Goal: Browse casually: Explore the website without a specific task or goal

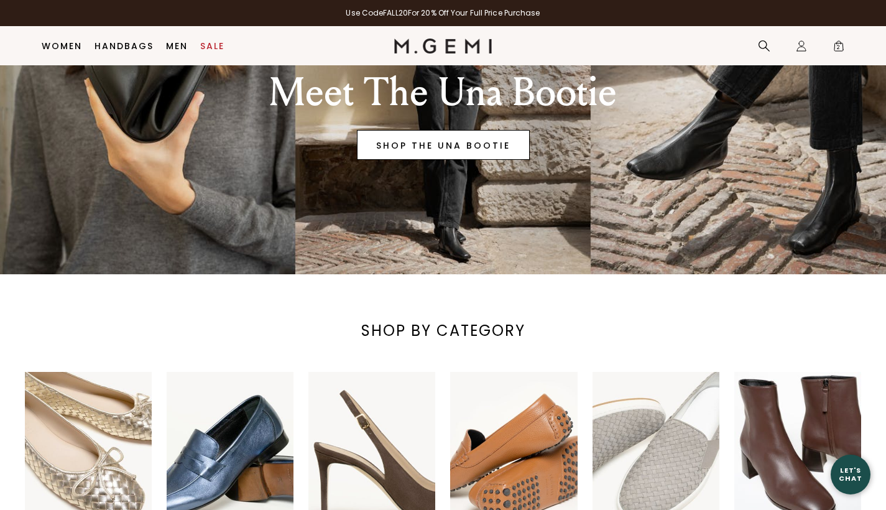
scroll to position [32, 0]
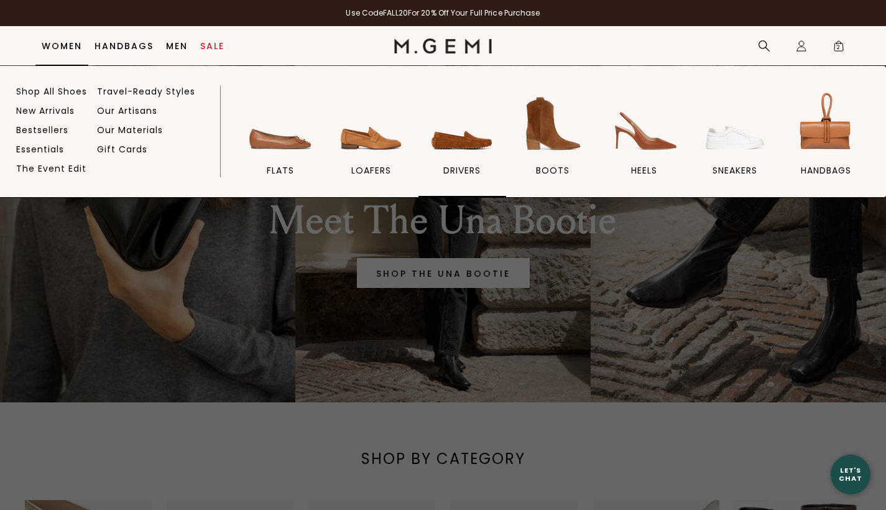
click at [455, 169] on span "drivers" at bounding box center [461, 170] width 37 height 11
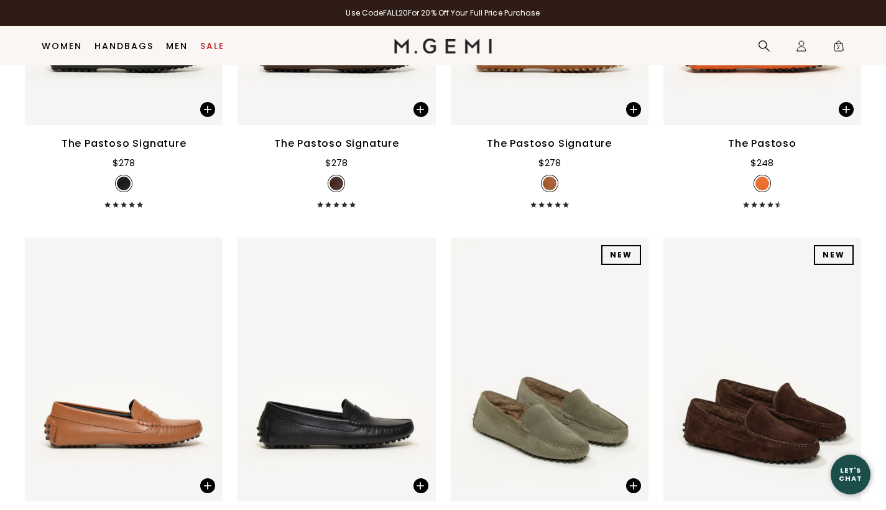
scroll to position [2081, 0]
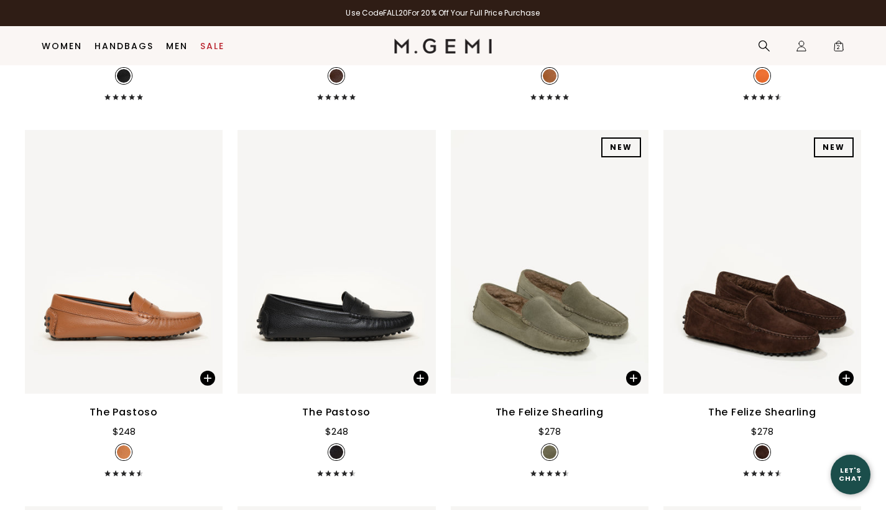
click at [537, 405] on div "The Felize Shearling" at bounding box center [550, 412] width 108 height 15
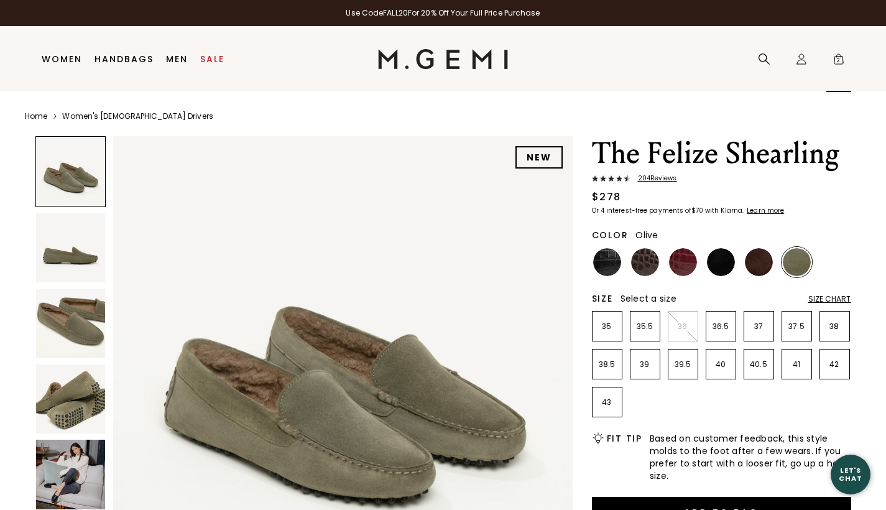
click at [838, 60] on span "2" at bounding box center [839, 61] width 12 height 12
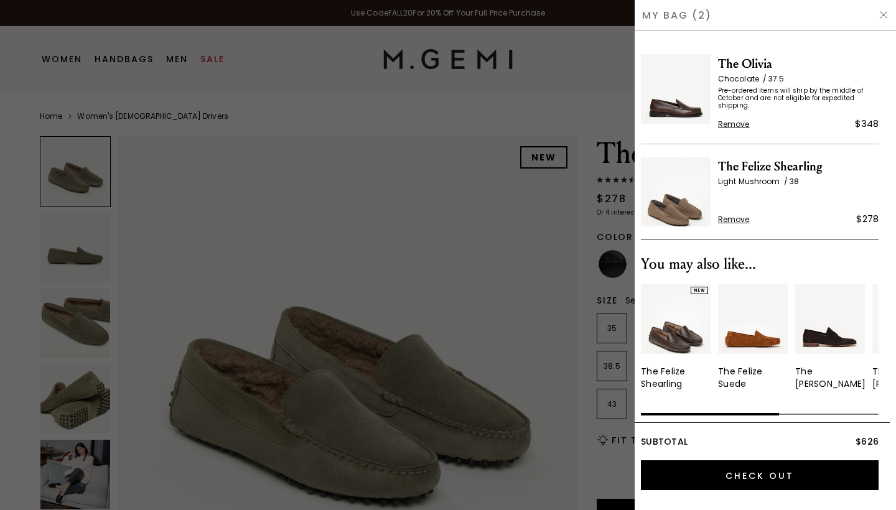
click at [738, 91] on span "Pre-ordered items will ship by the middle of October and are not eligible for e…" at bounding box center [798, 98] width 160 height 22
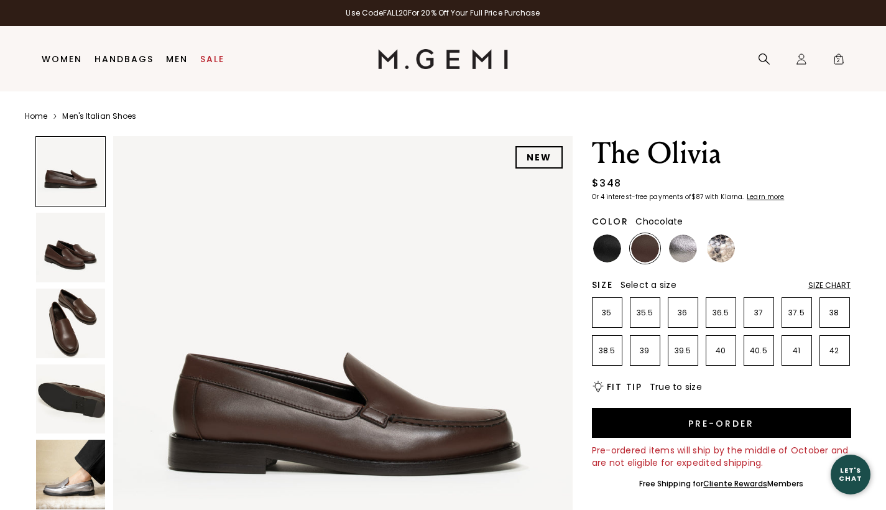
click at [67, 345] on img at bounding box center [71, 324] width 70 height 70
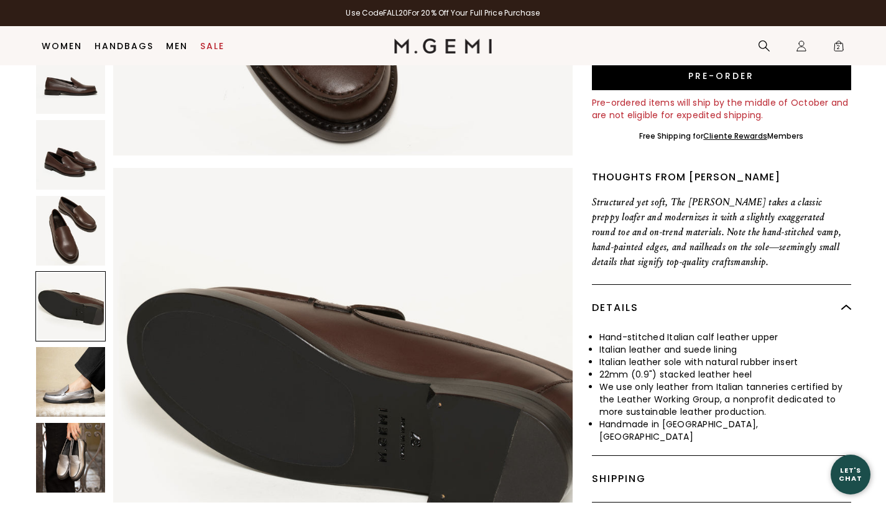
scroll to position [334, 0]
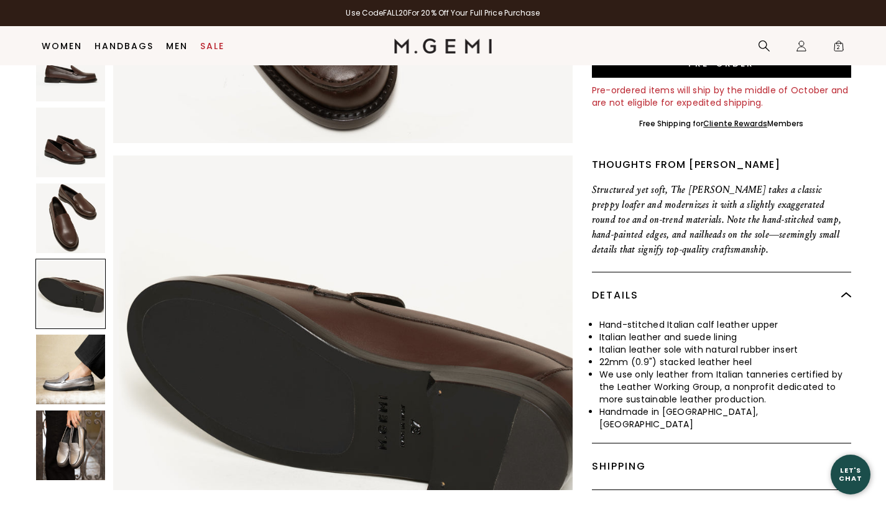
click at [63, 348] on img at bounding box center [71, 370] width 70 height 70
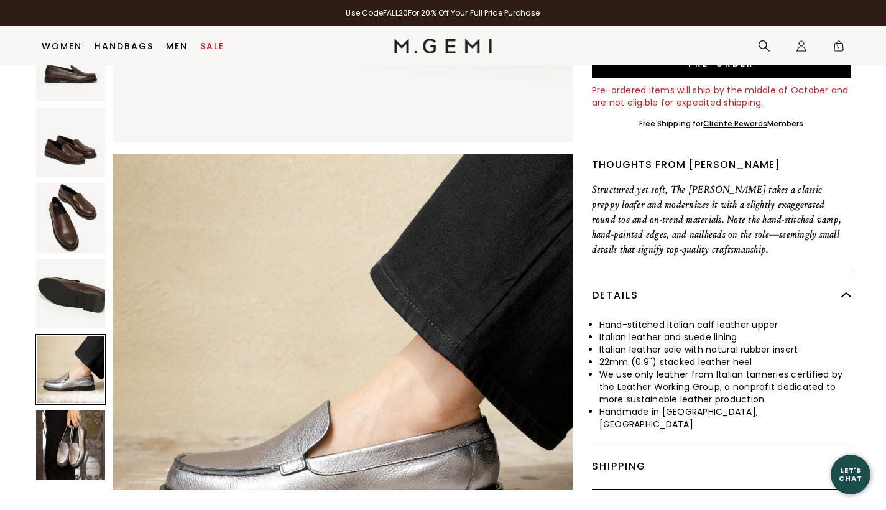
scroll to position [1849, 0]
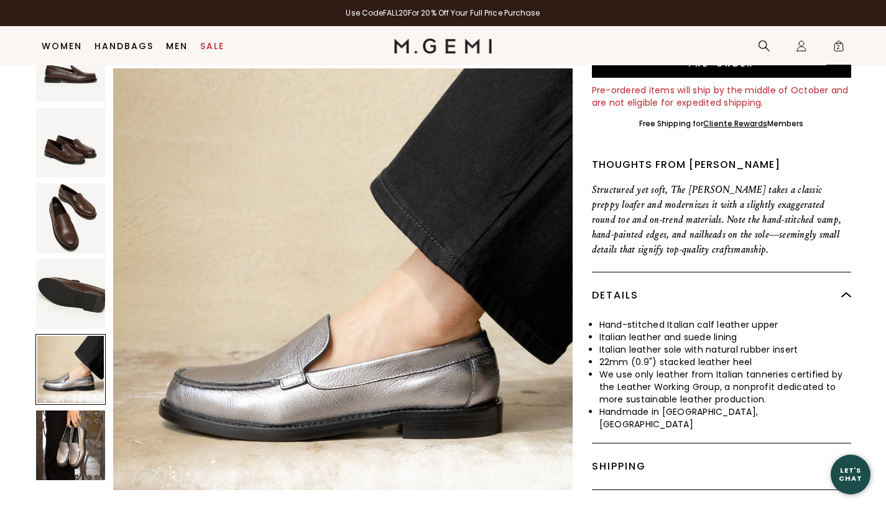
click at [836, 46] on span "2" at bounding box center [839, 48] width 12 height 12
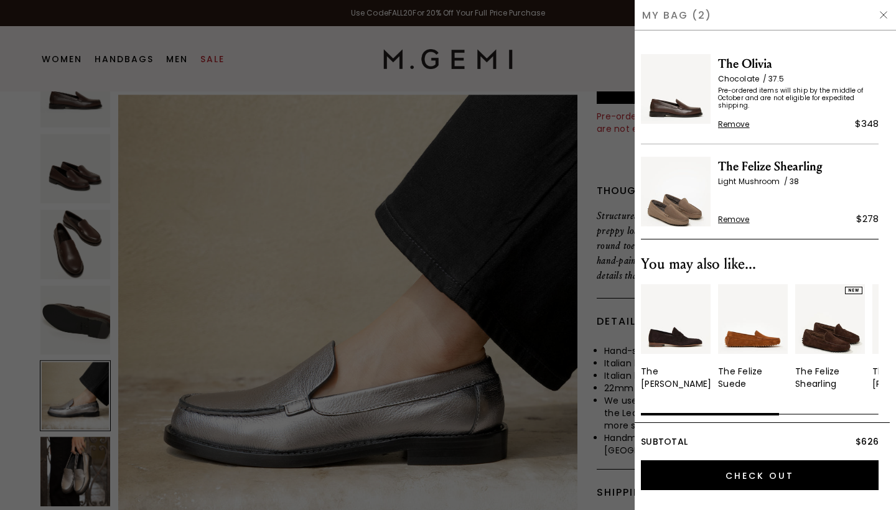
scroll to position [0, 0]
click at [734, 126] on span "Remove" at bounding box center [734, 124] width 32 height 10
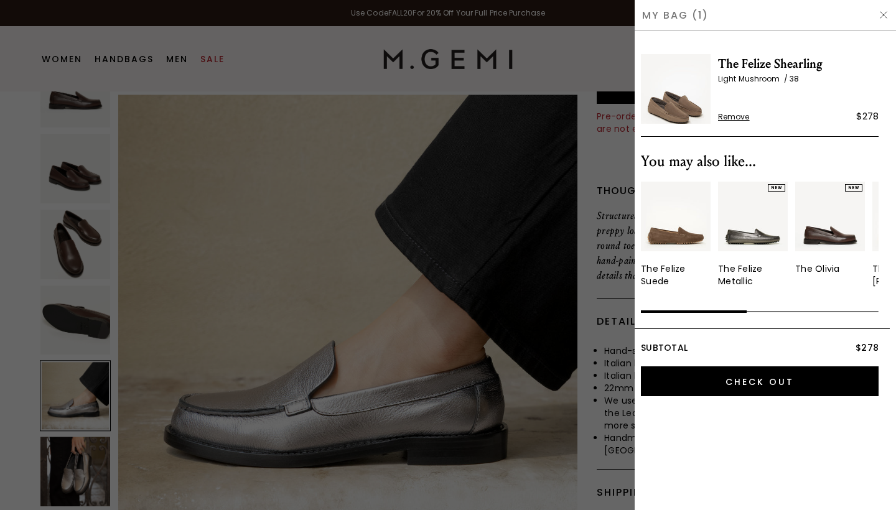
click at [748, 63] on span "The Felize Shearling" at bounding box center [798, 64] width 160 height 20
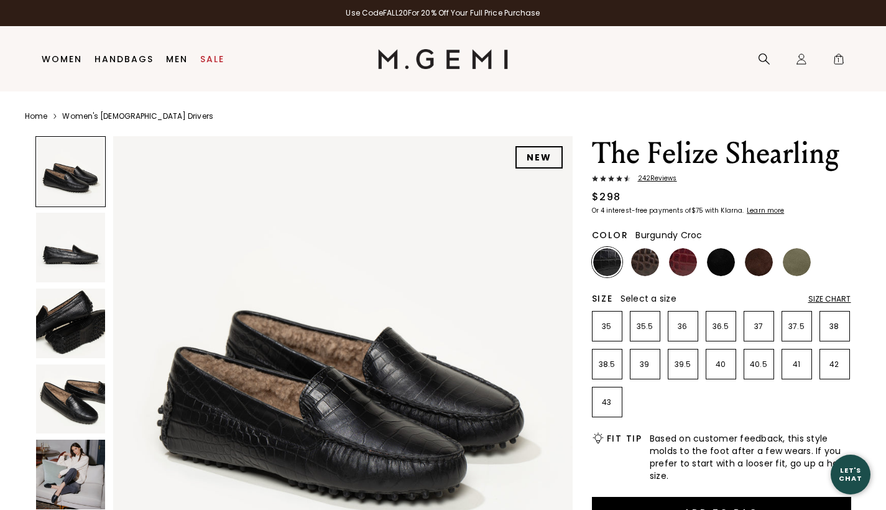
click at [796, 261] on img at bounding box center [797, 262] width 28 height 28
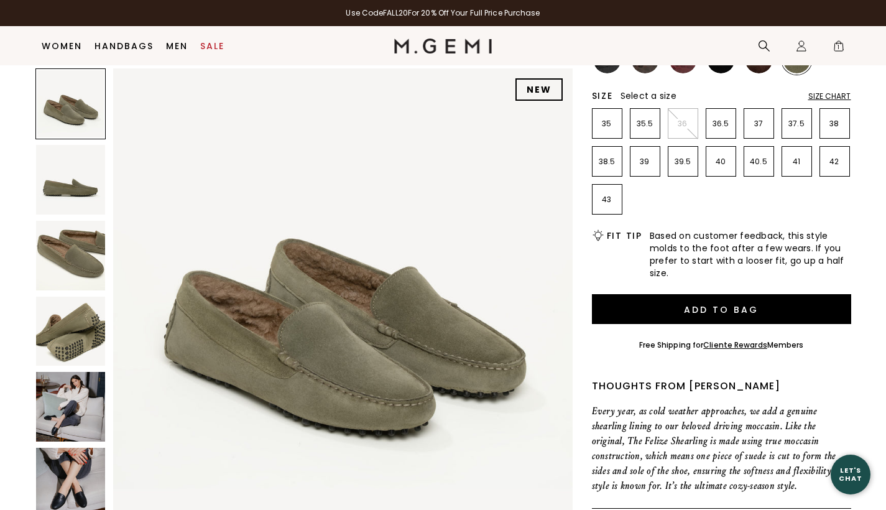
scroll to position [180, 0]
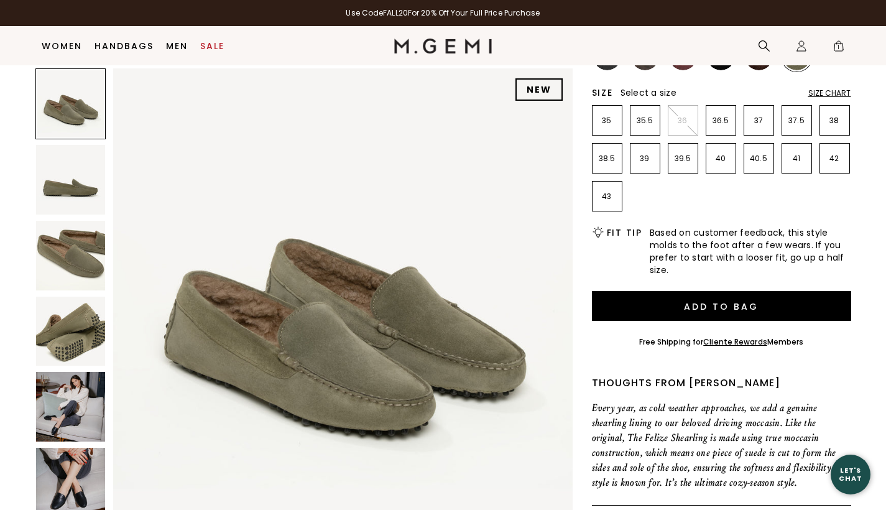
click at [66, 402] on img at bounding box center [71, 407] width 70 height 70
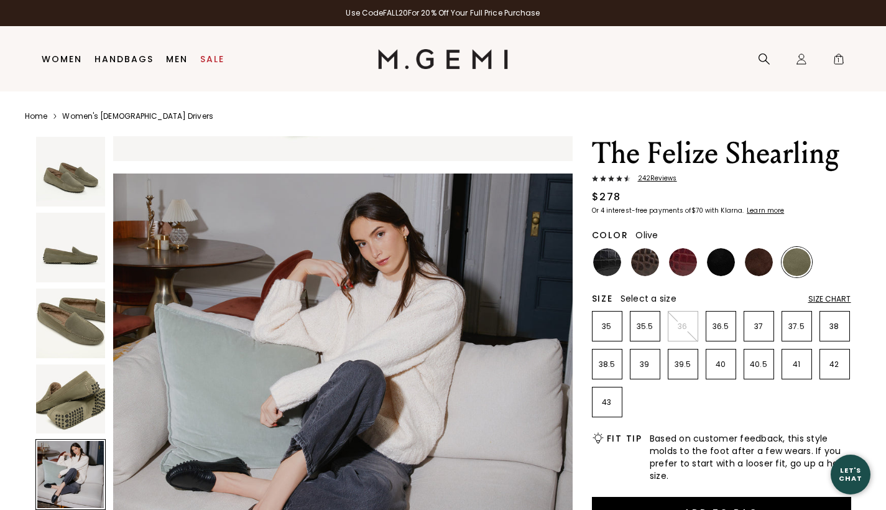
scroll to position [0, 0]
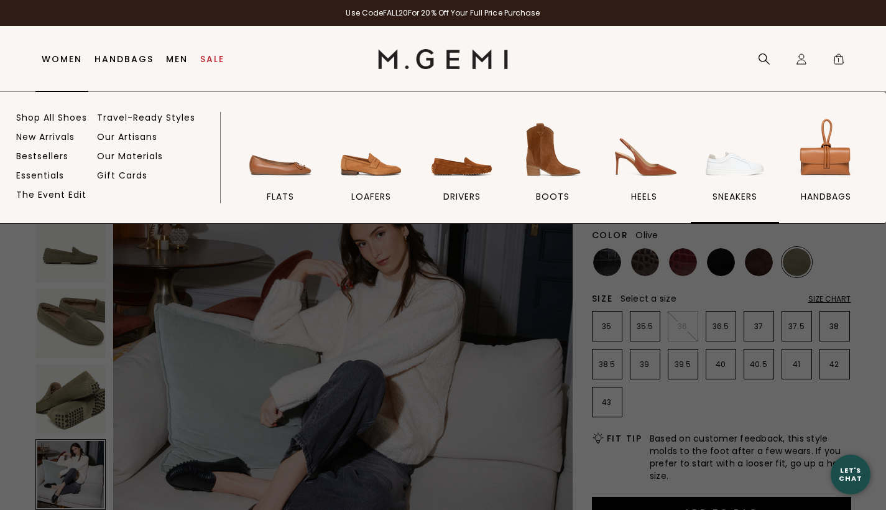
click at [725, 166] on img at bounding box center [735, 150] width 70 height 70
